Goal: Task Accomplishment & Management: Manage account settings

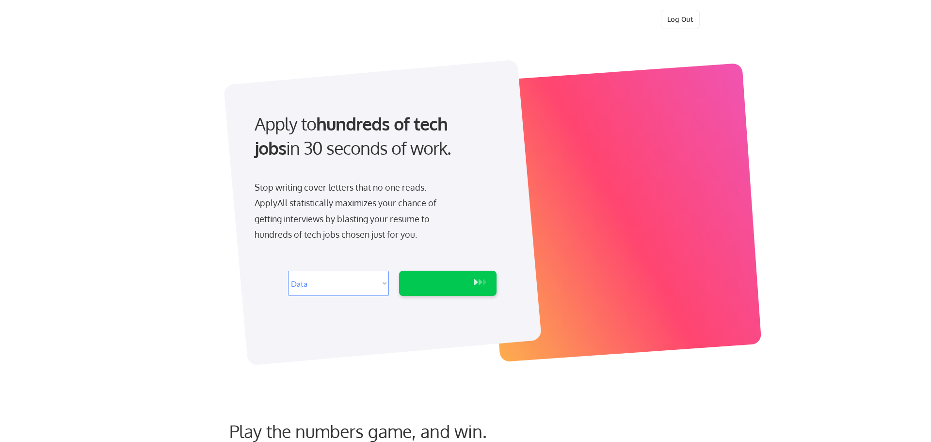
select select ""data_science___analytics""
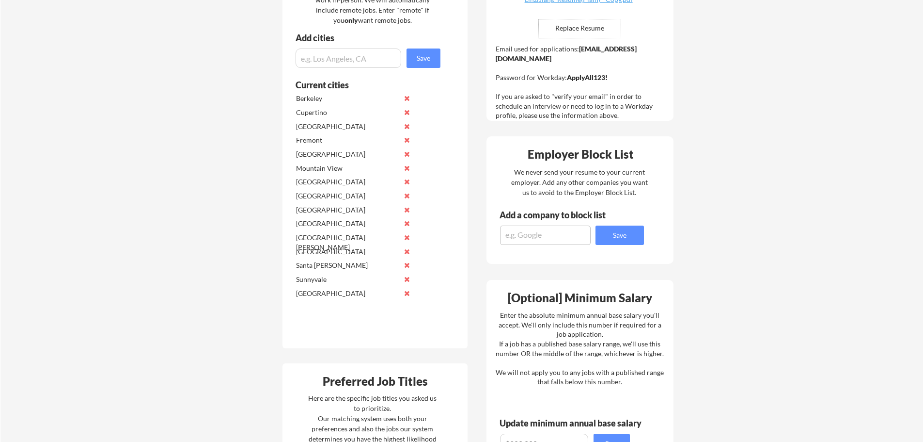
scroll to position [194, 0]
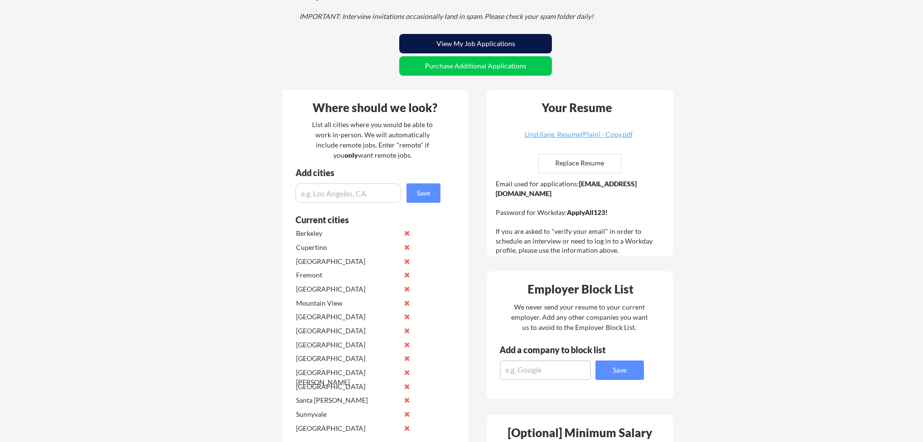
click at [518, 38] on button "View My Job Applications" at bounding box center [475, 43] width 153 height 19
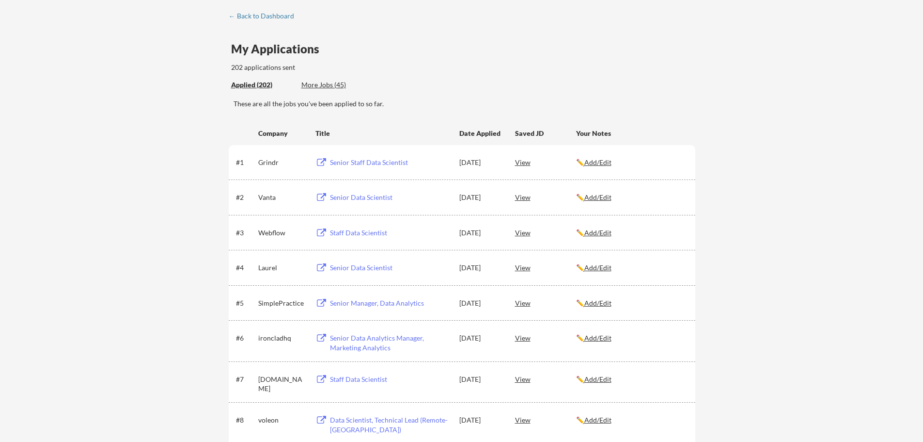
scroll to position [97, 0]
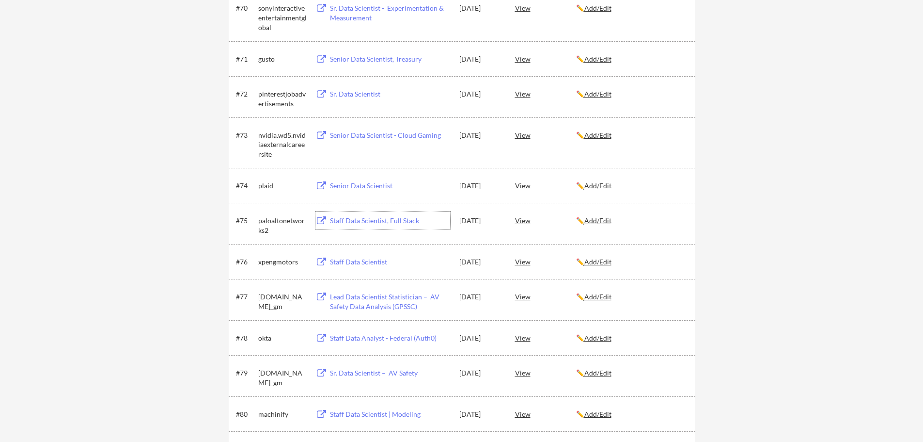
click at [394, 221] on div "Staff Data Scientist, Full Stack" at bounding box center [390, 221] width 120 height 10
